Goal: Task Accomplishment & Management: Manage account settings

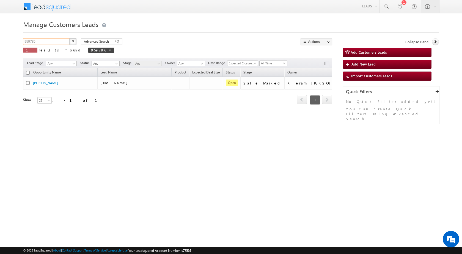
click at [49, 41] on input "959786" at bounding box center [46, 41] width 47 height 7
paste input "1"
type input "959716"
click at [69, 38] on button "button" at bounding box center [72, 41] width 7 height 7
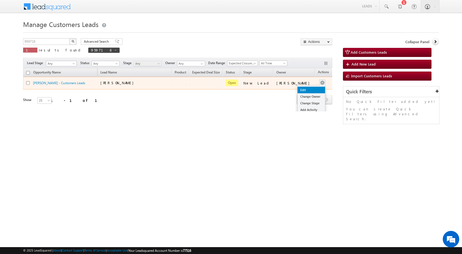
click at [300, 90] on link "Edit" at bounding box center [311, 90] width 27 height 7
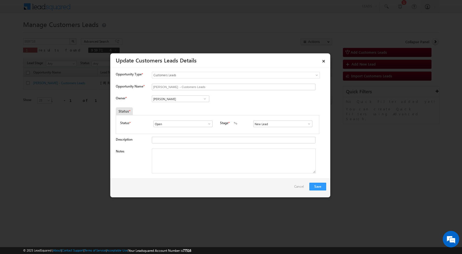
click at [309, 125] on span at bounding box center [308, 124] width 5 height 4
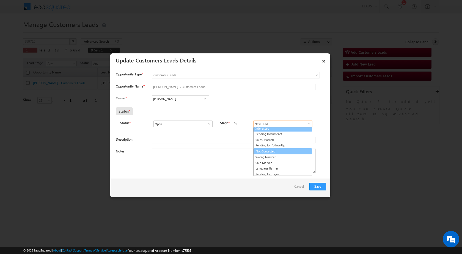
scroll to position [8, 0]
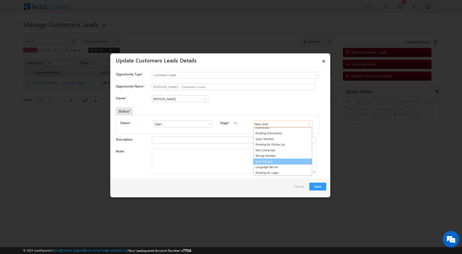
click at [273, 160] on link "Sale Marked" at bounding box center [282, 161] width 59 height 6
type input "Sale Marked"
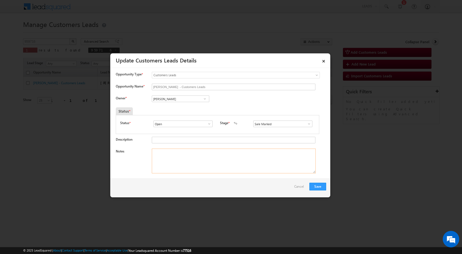
click at [162, 154] on textarea "Notes" at bounding box center [234, 160] width 164 height 25
paste textarea "959716 - TopUp - [GEOGRAPHIC_DATA][PERSON_NAME] - 7415869701 - TOP-UP 3 LAC - J…"
type textarea "959716 - TopUp - [GEOGRAPHIC_DATA][PERSON_NAME] - 7415869701 - TOP-UP 3 LAC - J…"
click at [178, 212] on div at bounding box center [231, 127] width 462 height 254
click at [181, 98] on input "[PERSON_NAME]" at bounding box center [180, 98] width 57 height 7
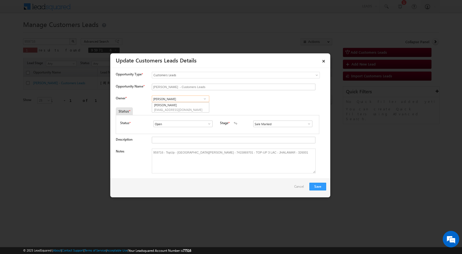
paste input "[PERSON_NAME]"
click at [176, 109] on span "[EMAIL_ADDRESS][DOMAIN_NAME]" at bounding box center [178, 110] width 49 height 4
type input "[PERSON_NAME]"
click at [235, 101] on div "Owner * Vikas Halwai Vikas Halwai Vikas Halwai [PERSON_NAME] [PERSON_NAME] c556…" at bounding box center [221, 99] width 210 height 9
click at [242, 191] on div "Save Cancel" at bounding box center [220, 187] width 220 height 19
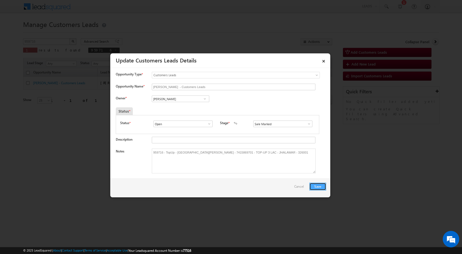
click at [316, 188] on button "Save" at bounding box center [317, 187] width 17 height 8
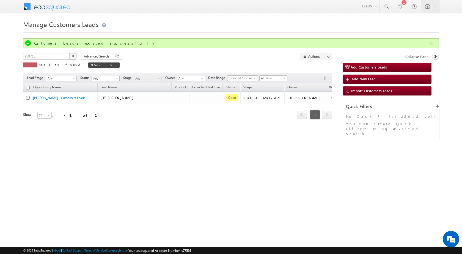
click at [239, 132] on div "Opportunity Name Lead Name Product Expected Deal Size Status Stage Owner Action…" at bounding box center [177, 108] width 309 height 51
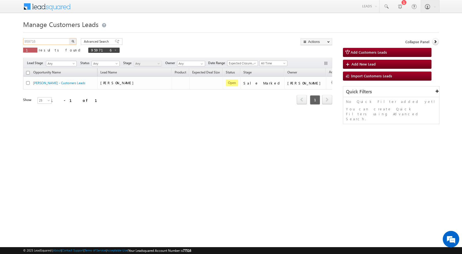
drag, startPoint x: 48, startPoint y: 40, endPoint x: 0, endPoint y: 43, distance: 48.5
click at [0, 43] on body "Menu [PERSON_NAME] sitar a8@ks erve." at bounding box center [231, 78] width 462 height 156
paste input "61297"
type input "961297"
click at [69, 38] on button "button" at bounding box center [72, 41] width 7 height 7
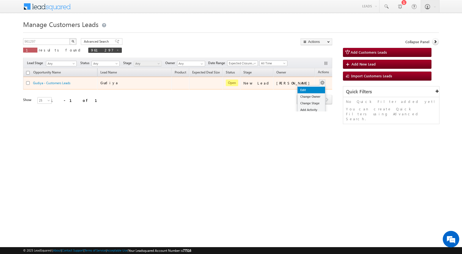
click at [307, 89] on link "Edit" at bounding box center [311, 90] width 27 height 7
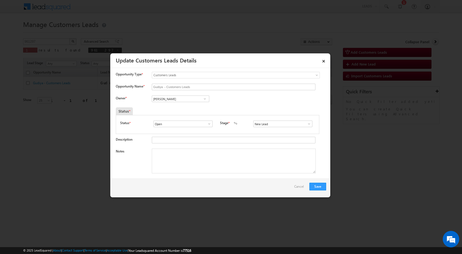
click at [307, 126] on span at bounding box center [308, 124] width 5 height 4
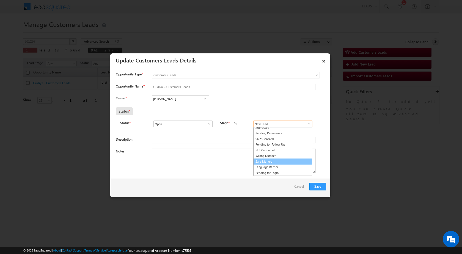
click at [267, 163] on link "Sale Marked" at bounding box center [282, 161] width 59 height 6
type input "Sale Marked"
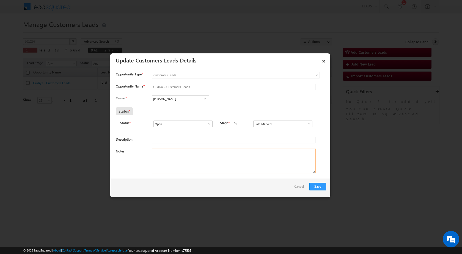
click at [156, 157] on textarea "Notes" at bounding box center [234, 160] width 164 height 25
paste textarea "961297 - Website Tollfree - [PERSON_NAME] - 9568125937 - TOP-UP 5 LAC - AGRA 28…"
type textarea "961297 - Website Tollfree - [PERSON_NAME] - 9568125937 - TOP-UP 5 LAC - AGRA 28…"
click at [245, 100] on div "Owner * Vikas Halwai Vikas Halwai Vikas Halwai" at bounding box center [221, 99] width 210 height 9
click at [180, 98] on input "[PERSON_NAME]" at bounding box center [180, 98] width 57 height 7
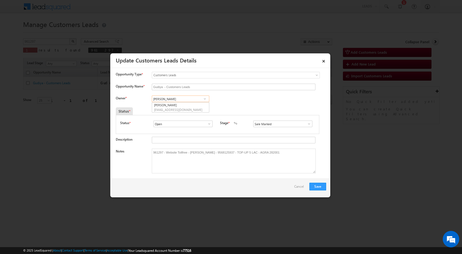
paste input "[PERSON_NAME]"
click at [171, 111] on span "[EMAIL_ADDRESS][PERSON_NAME][DOMAIN_NAME]" at bounding box center [178, 110] width 49 height 4
type input "[PERSON_NAME]"
click at [325, 185] on button "Save" at bounding box center [317, 187] width 17 height 8
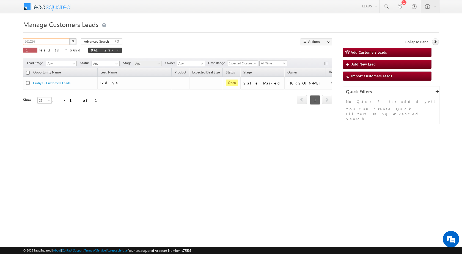
click at [45, 40] on input "961297" at bounding box center [46, 41] width 47 height 7
click at [43, 41] on input "961297" at bounding box center [46, 41] width 47 height 7
click at [45, 39] on input "961297" at bounding box center [46, 41] width 47 height 7
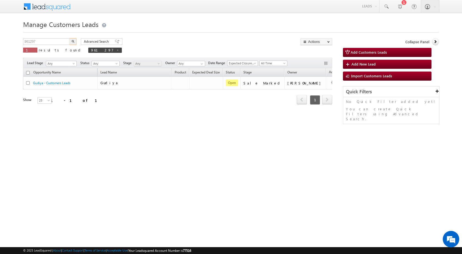
click at [45, 36] on div "Manage Customers Leads Customers Leads updated successfully. 961297 X 1 results…" at bounding box center [231, 86] width 416 height 137
click at [37, 38] on div "Manage Customers Leads Customers Leads updated successfully. 961297 X 1 results…" at bounding box center [231, 86] width 416 height 137
click at [36, 39] on input "961297" at bounding box center [46, 41] width 47 height 7
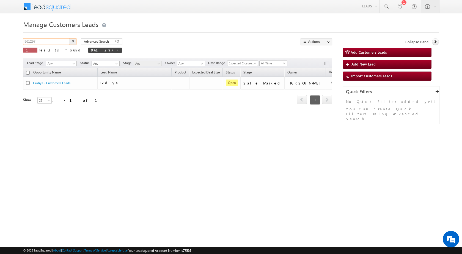
click at [36, 39] on input "961297" at bounding box center [46, 41] width 47 height 7
paste input "423"
type input "961423"
click at [69, 38] on button "button" at bounding box center [72, 41] width 7 height 7
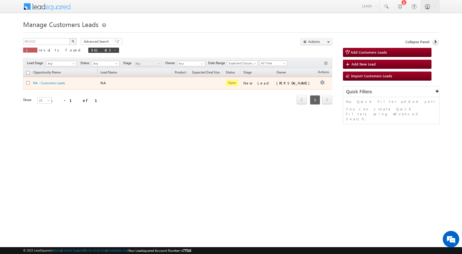
click at [134, 82] on div "NA" at bounding box center [127, 82] width 55 height 5
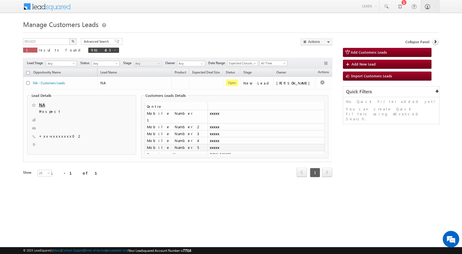
scroll to position [0, 0]
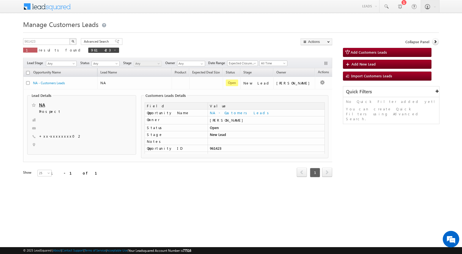
click at [376, 149] on div "961423 X 1 results found 961423 Advanced Search Advanced search results Actions…" at bounding box center [231, 115] width 416 height 154
click at [102, 206] on html "Menu [PERSON_NAME] sitar a8@ks erve." at bounding box center [231, 103] width 462 height 206
click at [120, 76] on span "Lead Name" at bounding box center [109, 72] width 22 height 7
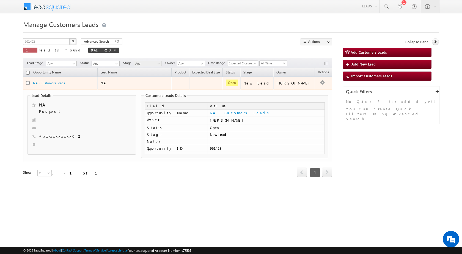
click at [113, 84] on div "NA" at bounding box center [127, 82] width 55 height 5
